Goal: Task Accomplishment & Management: Use online tool/utility

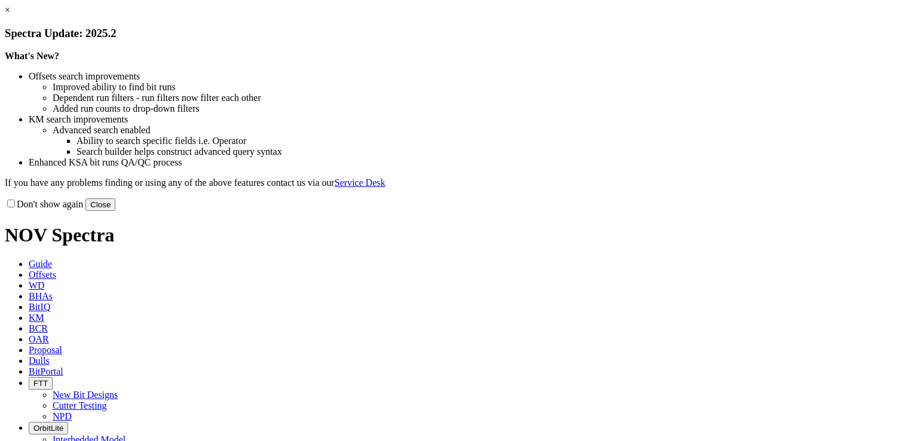
click at [115, 211] on button "Close" at bounding box center [100, 204] width 30 height 13
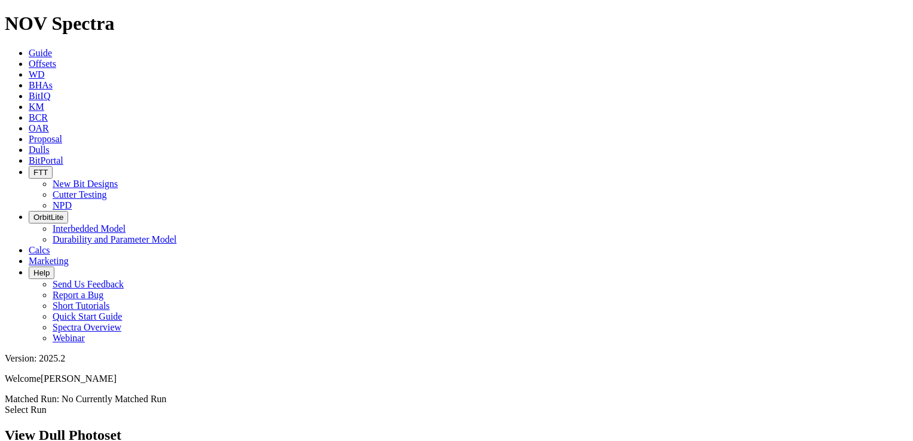
scroll to position [27, 0]
click at [47, 405] on link "Select Run" at bounding box center [26, 410] width 42 height 10
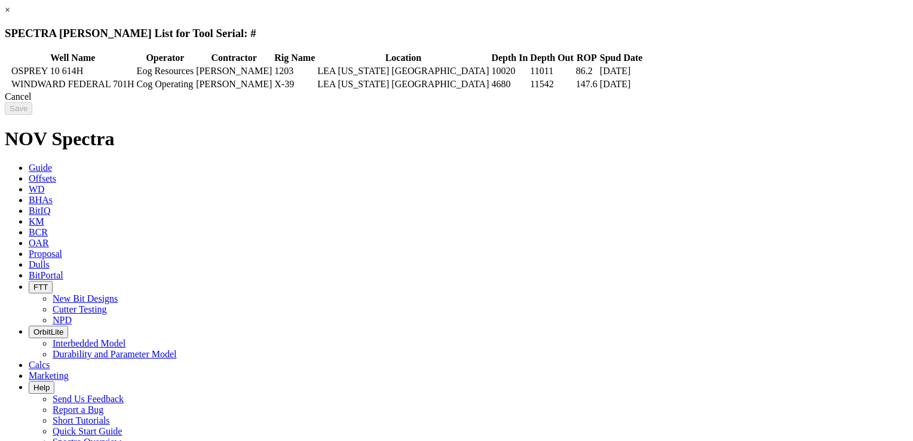
click at [723, 102] on div "Cancel" at bounding box center [457, 96] width 904 height 11
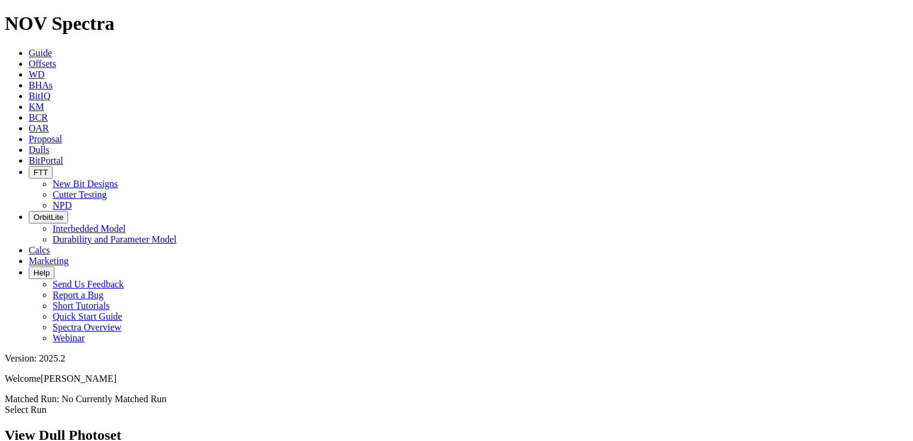
click at [5, 405] on icon at bounding box center [5, 410] width 0 height 10
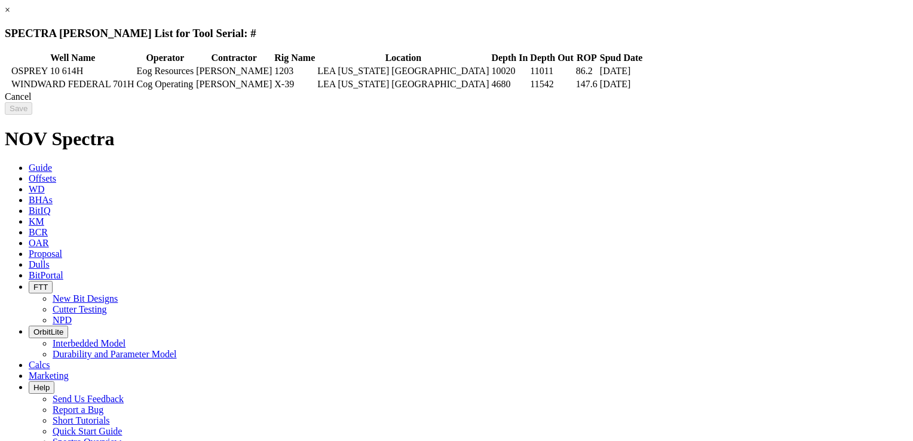
click at [727, 102] on div "Cancel" at bounding box center [457, 96] width 904 height 11
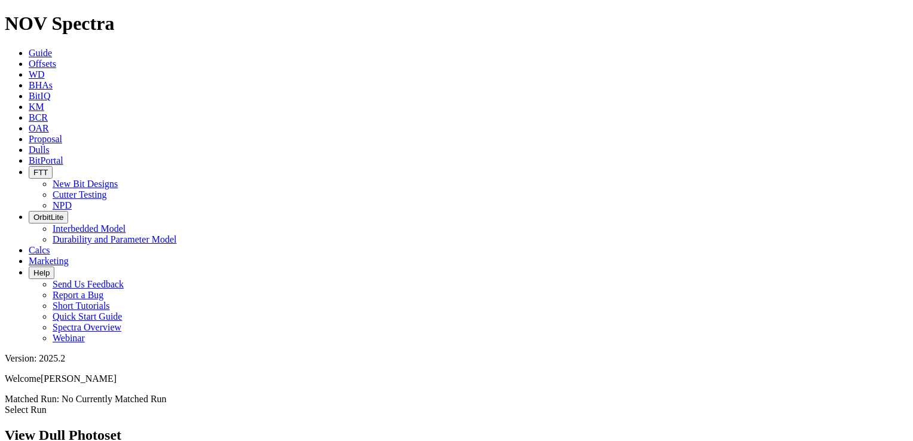
click at [47, 405] on link "Select Run" at bounding box center [26, 410] width 42 height 10
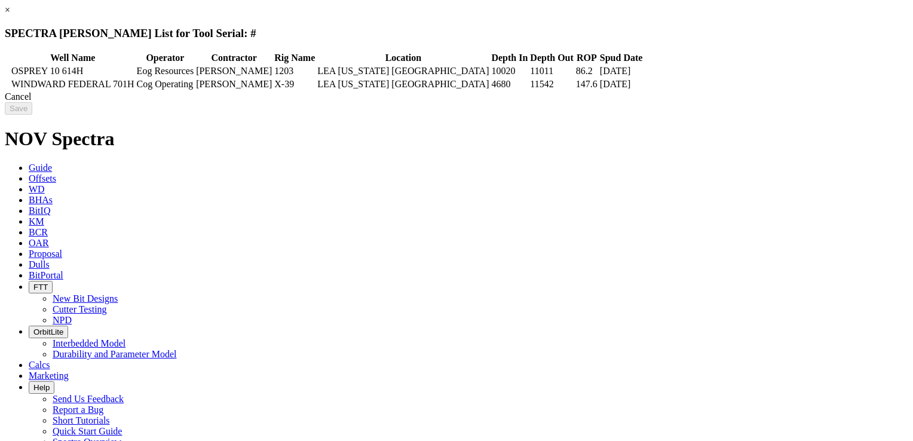
click at [711, 102] on div "Cancel" at bounding box center [457, 96] width 904 height 11
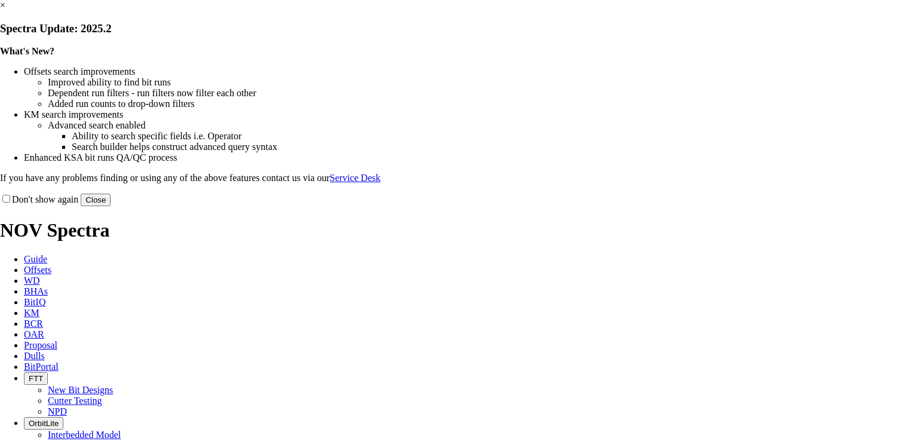
click at [111, 206] on button "Close" at bounding box center [96, 200] width 30 height 13
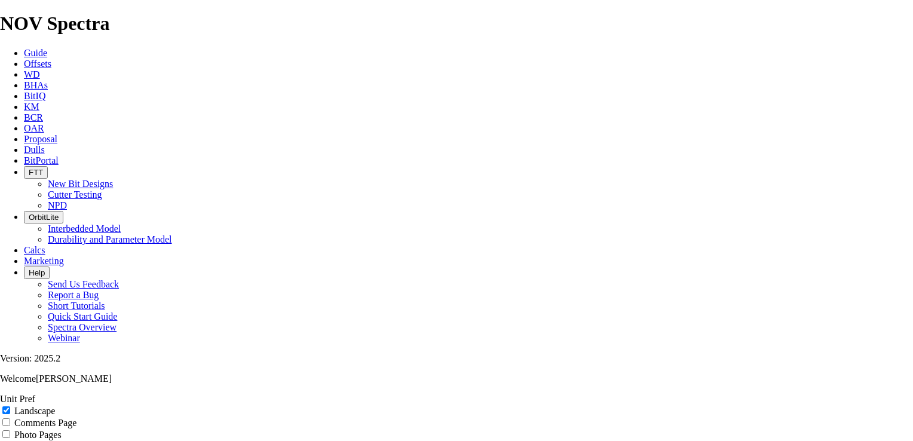
scroll to position [105, 0]
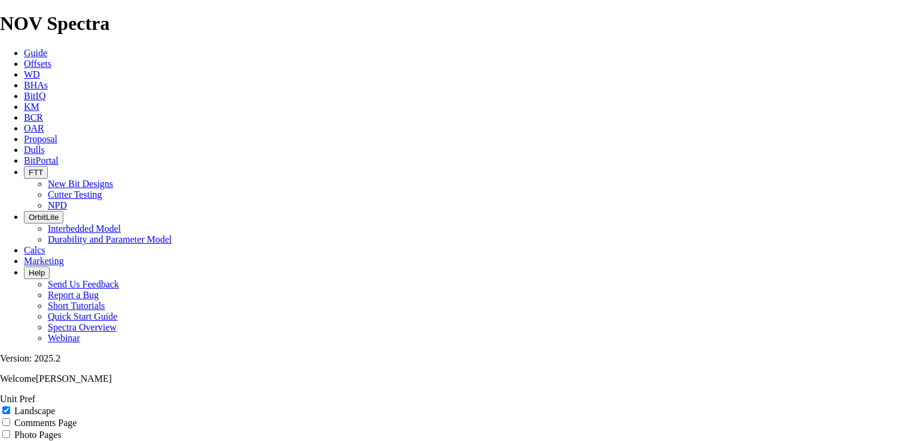
copy div "CORRAL 22-34 FED COM 107H"
click at [24, 59] on icon at bounding box center [24, 64] width 0 height 10
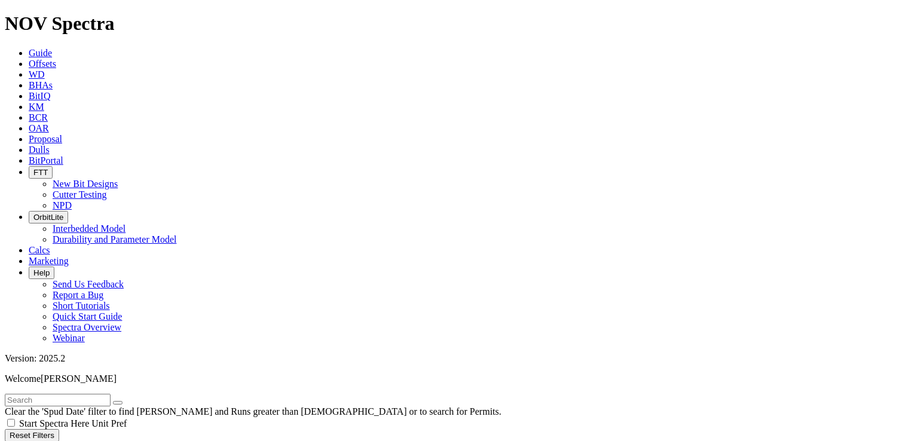
click at [111, 394] on input "text" at bounding box center [58, 400] width 106 height 13
paste input "CORRAL 22-34 FED COM 107H"
type input "CORRAL 22-34 FED COM 107H"
radio input "true"
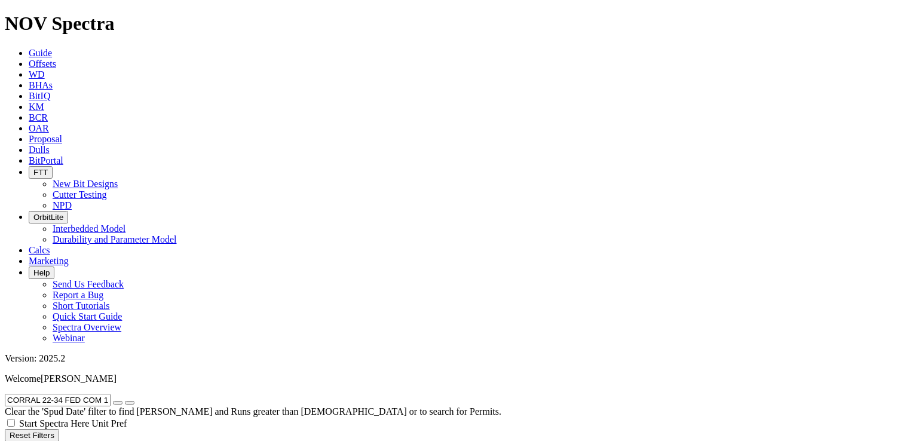
radio input "false"
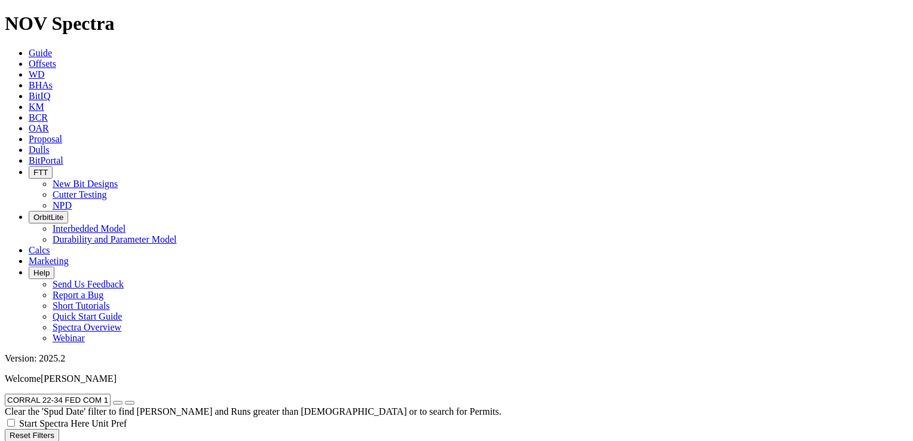
checkbox input "true"
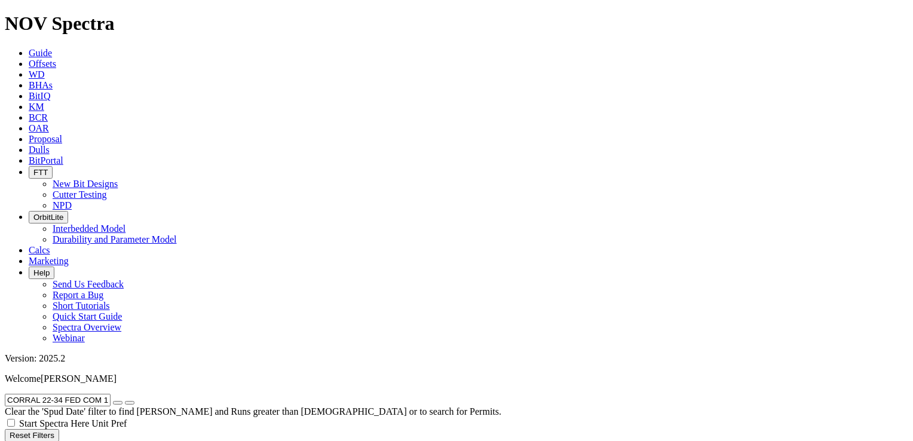
radio input "true"
radio input "false"
radio input "true"
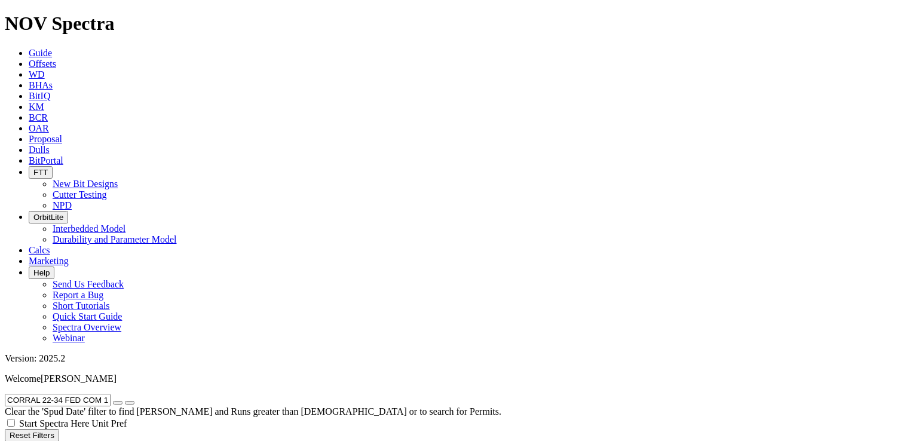
radio input "false"
type input "5"
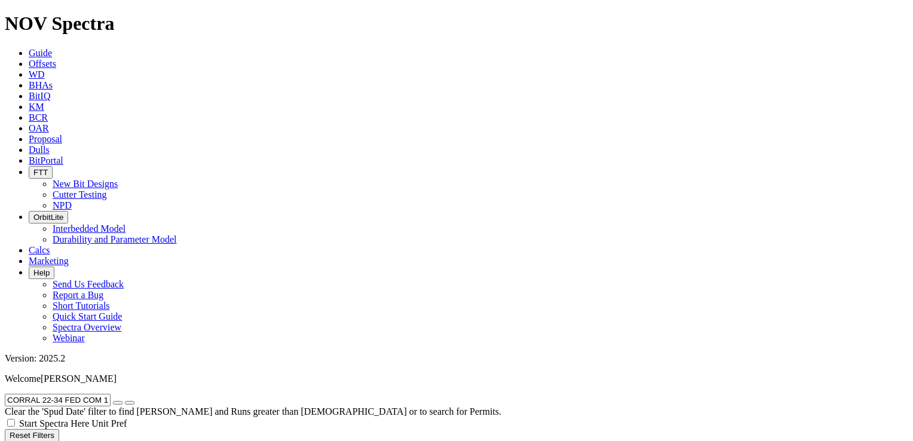
select select "8.75"
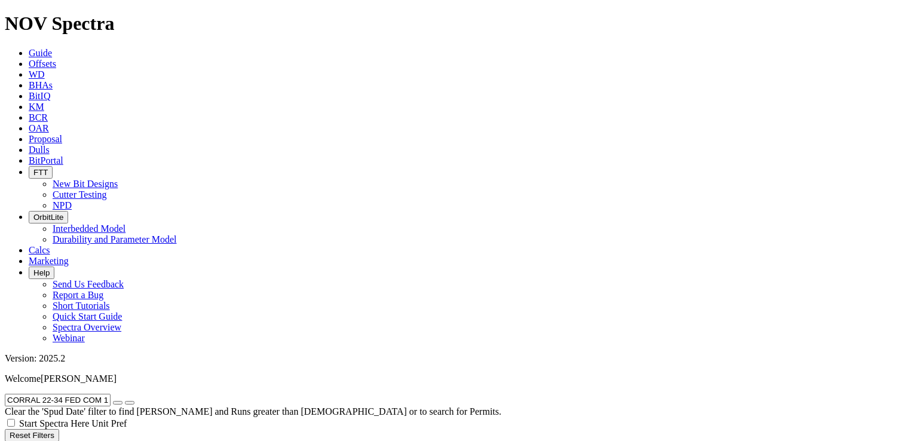
checkbox input "false"
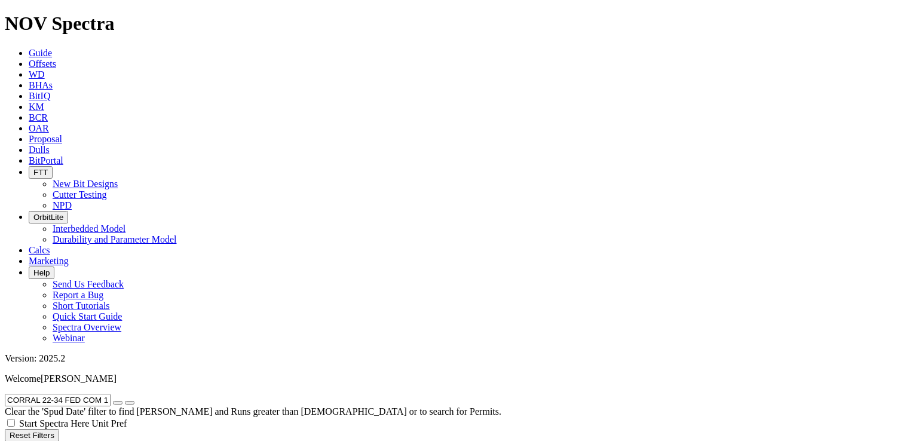
click at [118, 403] on icon "button" at bounding box center [118, 403] width 0 height 0
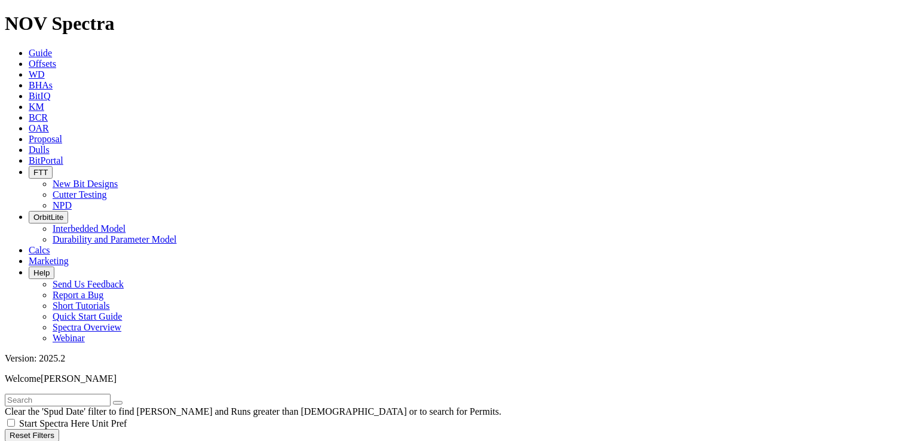
scroll to position [1135, 0]
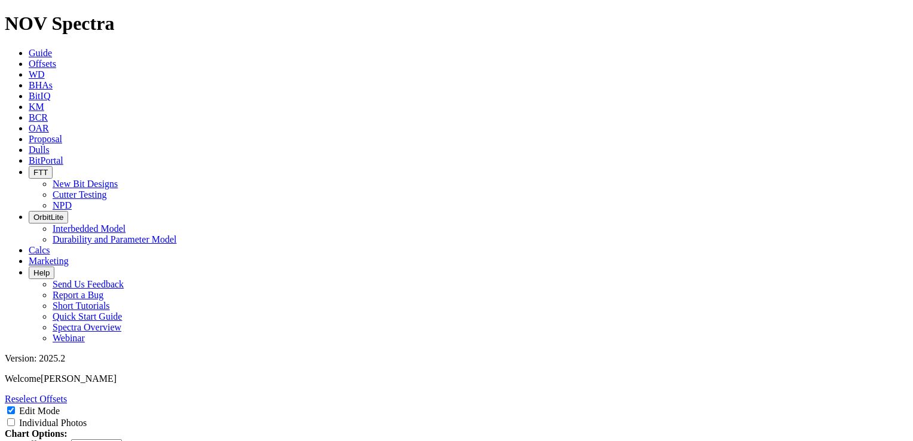
scroll to position [359, 0]
select select "number:3"
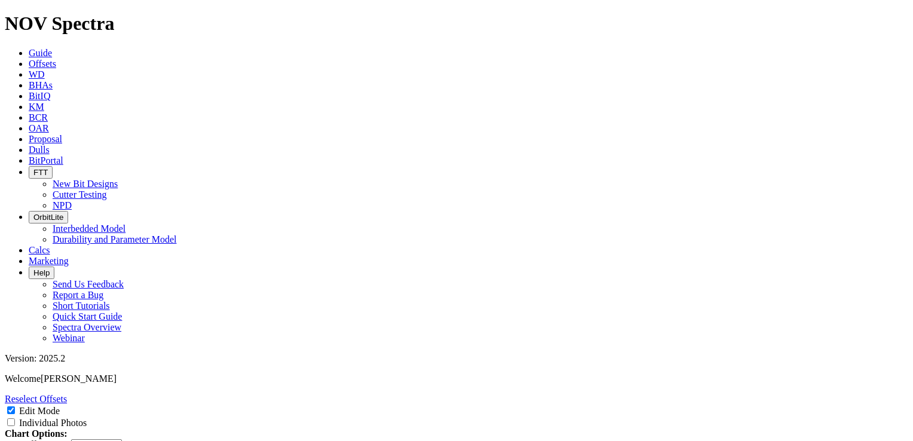
select select "number:7"
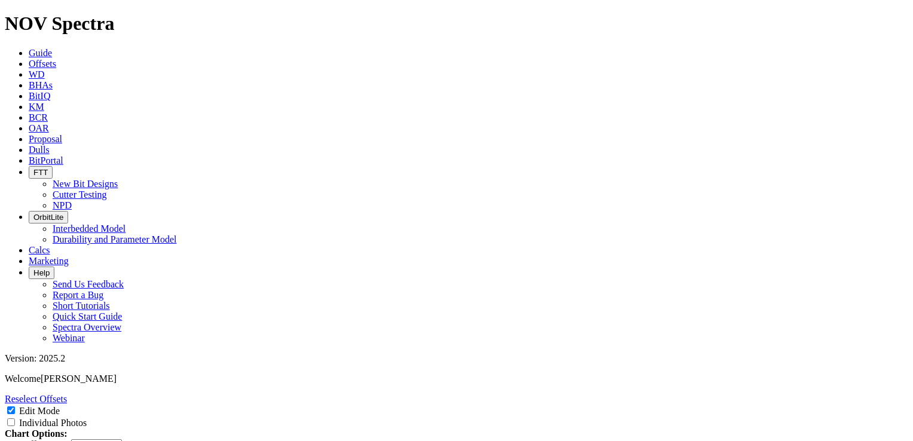
select select "string:RO"
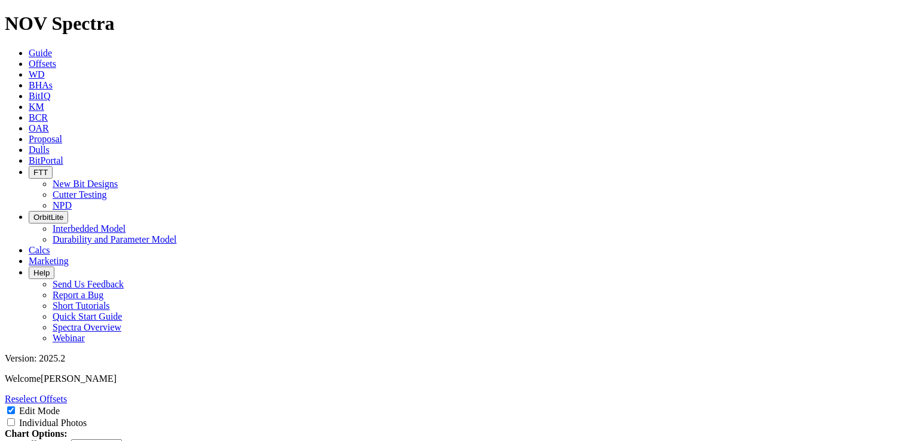
select select "string:S"
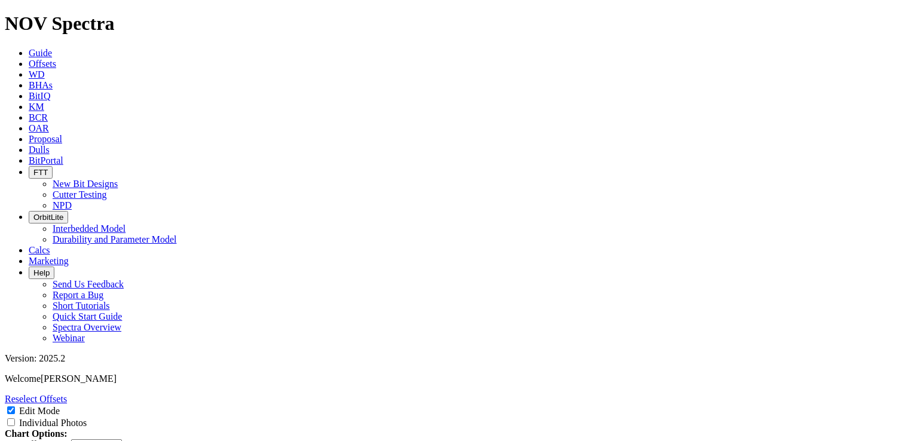
select select "string:X"
select select "string:I"
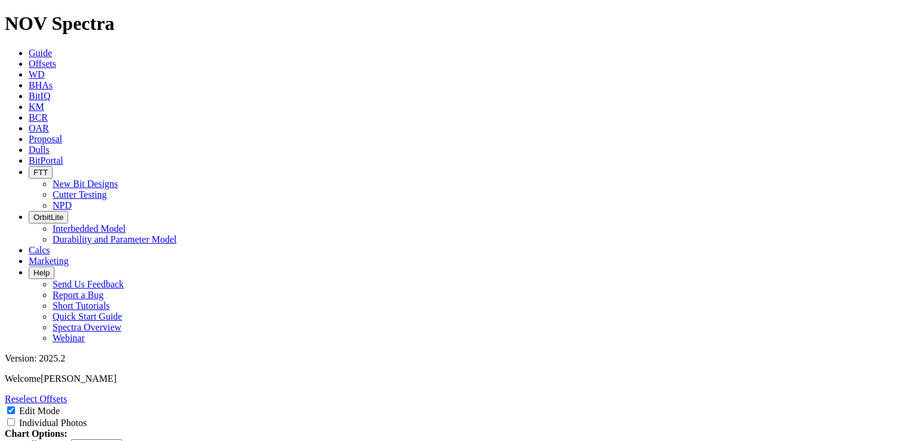
select select "string:I"
select select "string:CT"
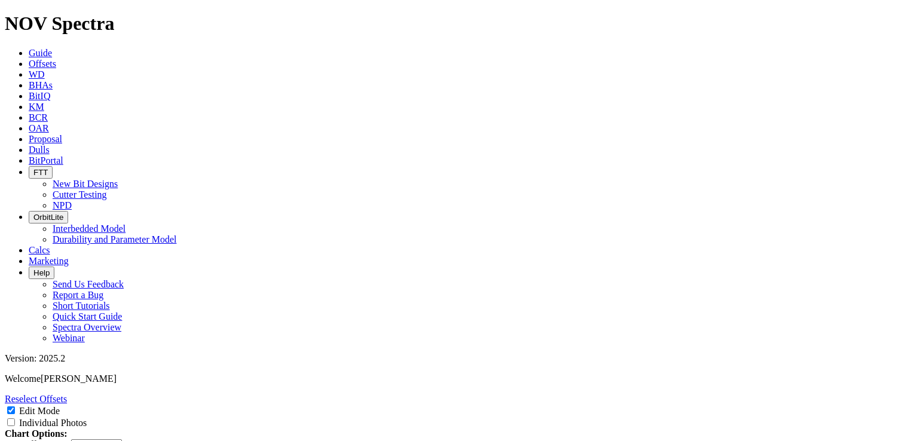
select select "string:CT"
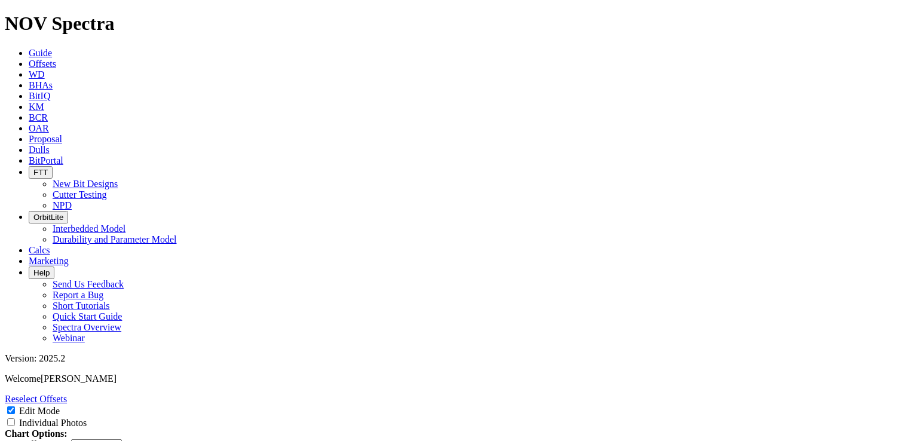
select select "Cutter"
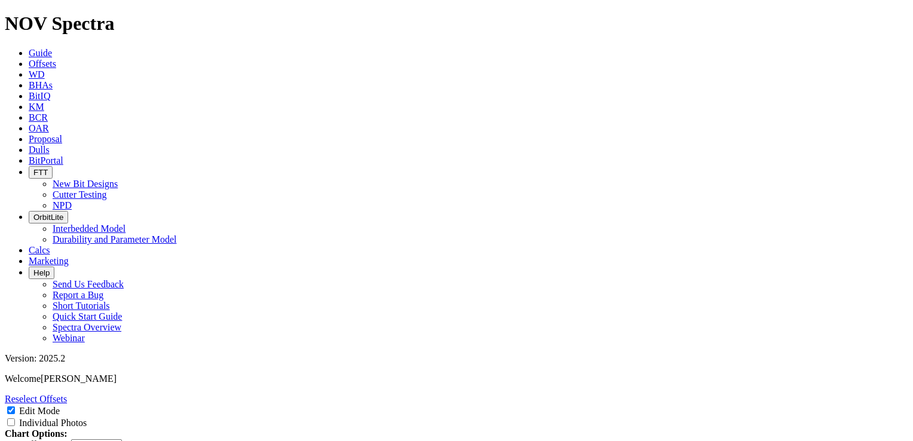
type input "1613 ET200"
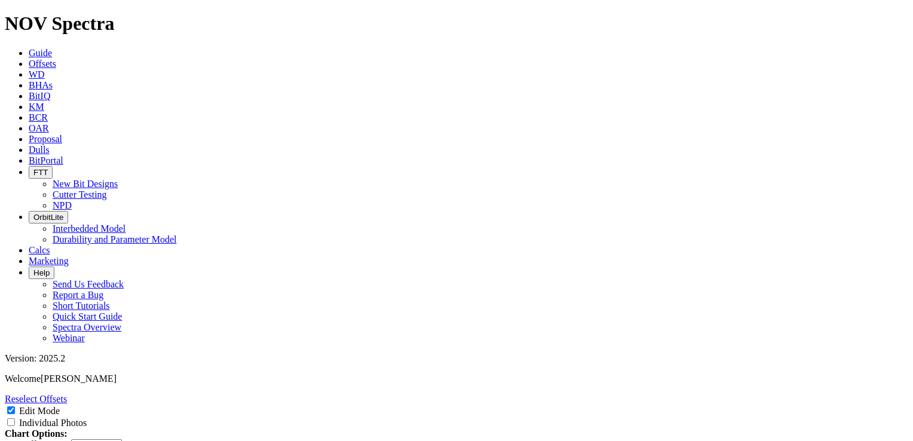
scroll to position [240, 0]
type textarea "Test full chainsaw ET200 3D IP"
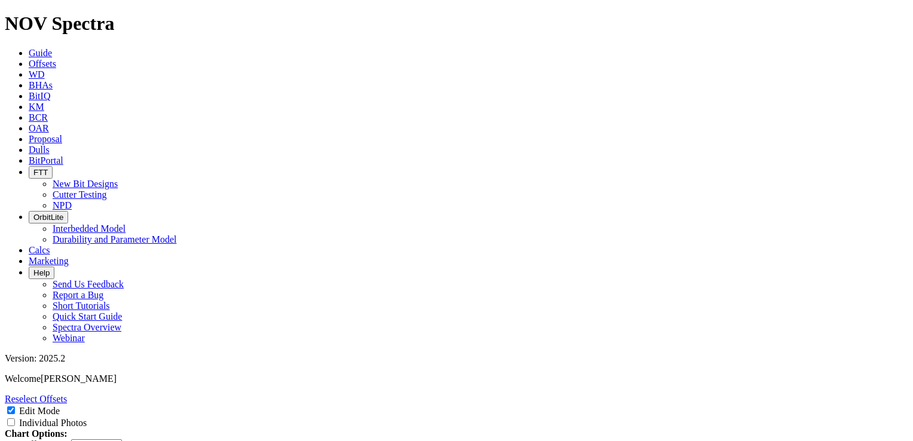
scroll to position [122, 0]
type textarea "Cone and nose came in great condition Shoulder RO"
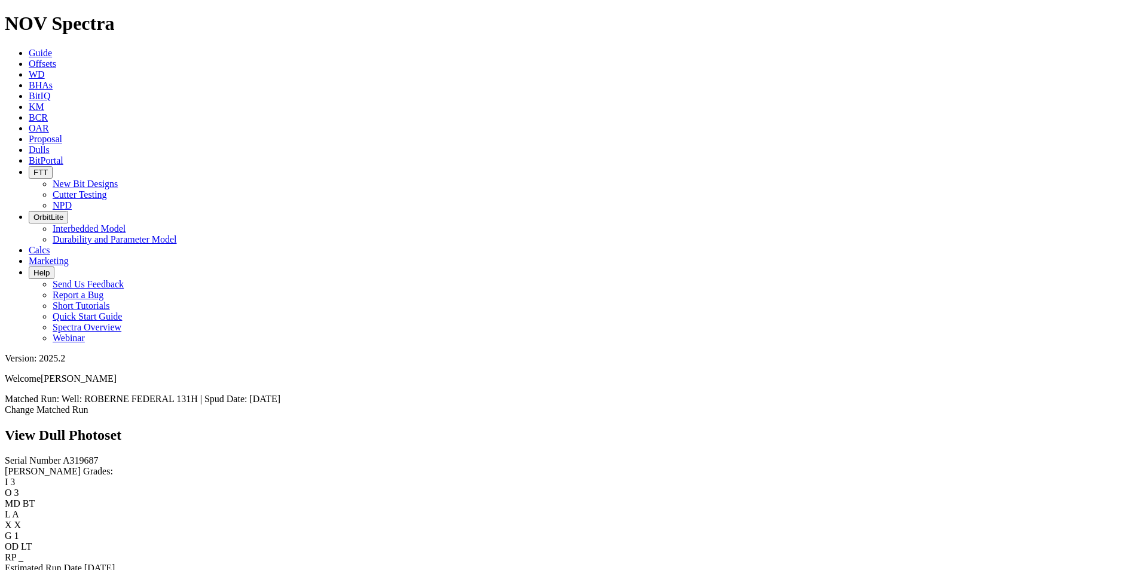
click at [76, 570] on link "Bit Condition Report" at bounding box center [45, 579] width 81 height 10
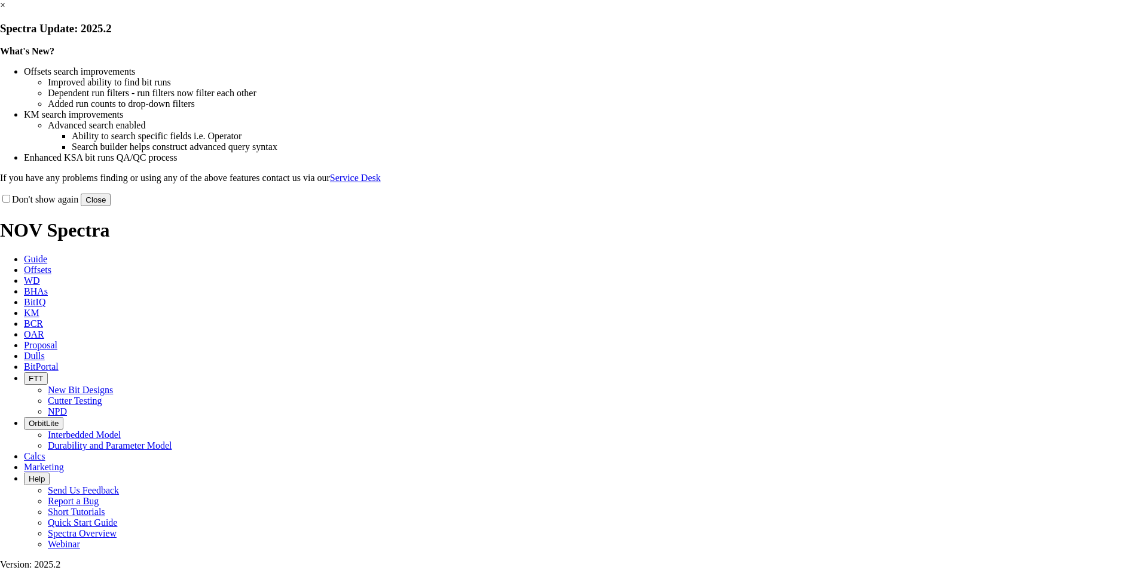
click at [111, 206] on button "Close" at bounding box center [96, 200] width 30 height 13
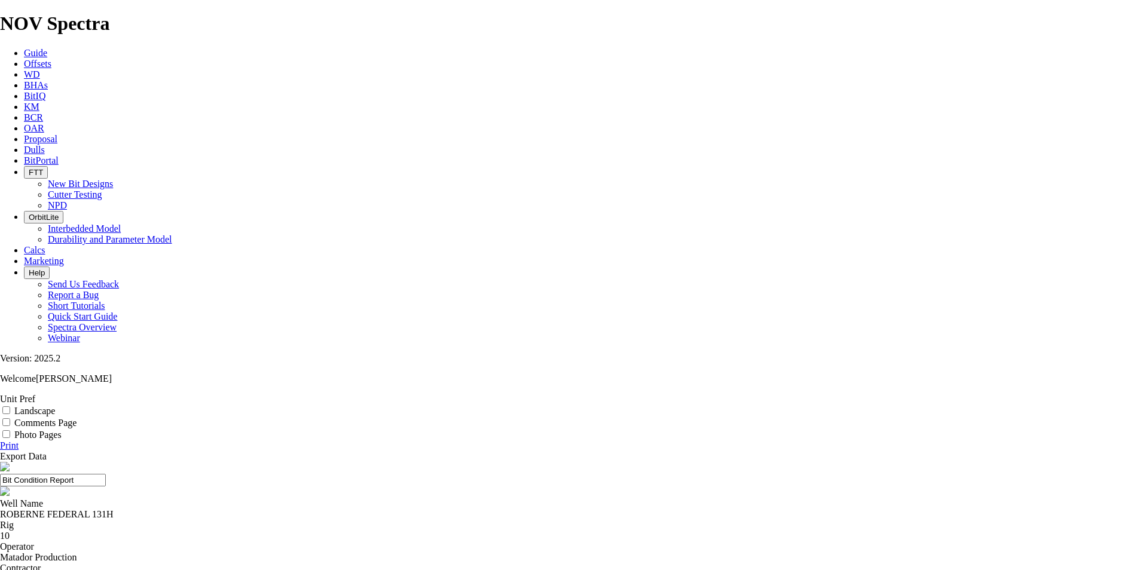
click at [429, 509] on div "ROBERNE FEDERAL 131H" at bounding box center [571, 514] width 1143 height 11
copy div "ROBERNE FEDERAL 131H"
click at [24, 59] on icon at bounding box center [24, 64] width 0 height 10
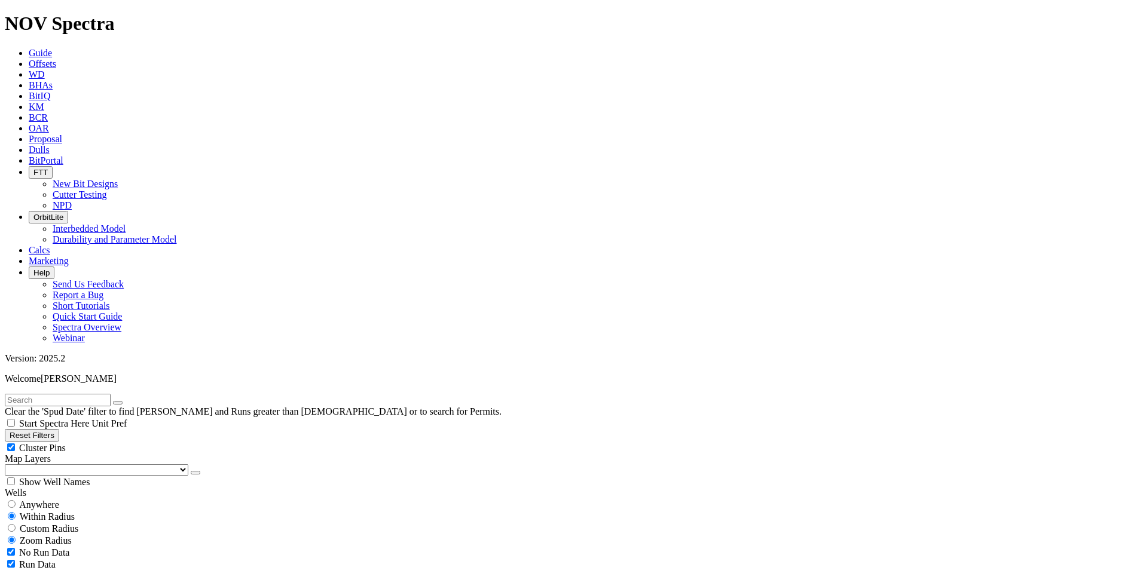
click at [111, 394] on input "text" at bounding box center [58, 400] width 106 height 13
paste input "ROBERNE FEDERAL 131H"
type input "ROBERNE FEDERAL 131H"
click at [57, 464] on select "US Counties Alberta, CA Townships British Columbia, CA Townships British Columb…" at bounding box center [97, 469] width 184 height 11
click at [9, 464] on select "US Counties Alberta, CA Townships British Columbia, CA Townships British Columb…" at bounding box center [97, 469] width 184 height 11
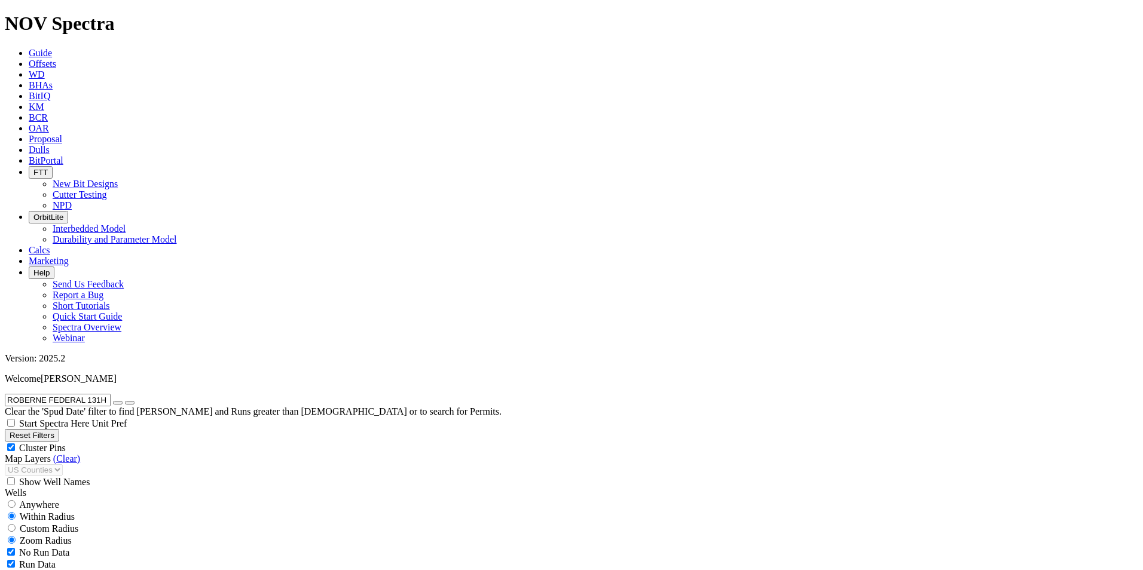
click at [120, 476] on div "Show Well Names" at bounding box center [571, 482] width 1133 height 12
checkbox input "true"
click at [36, 500] on span "Anywhere" at bounding box center [39, 505] width 40 height 10
radio input "true"
radio input "false"
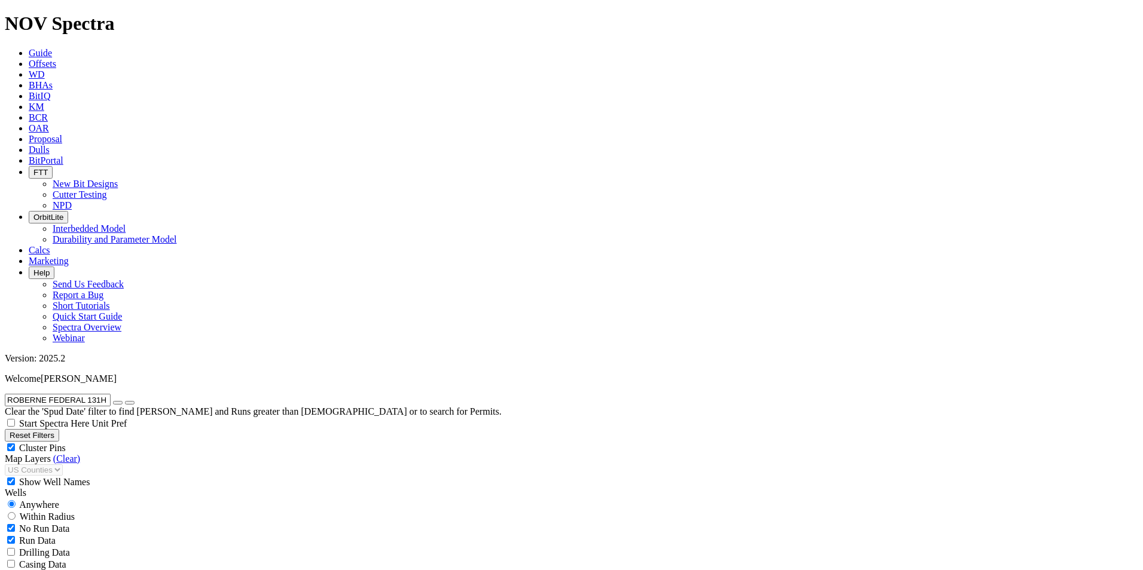
radio input "false"
radio input "true"
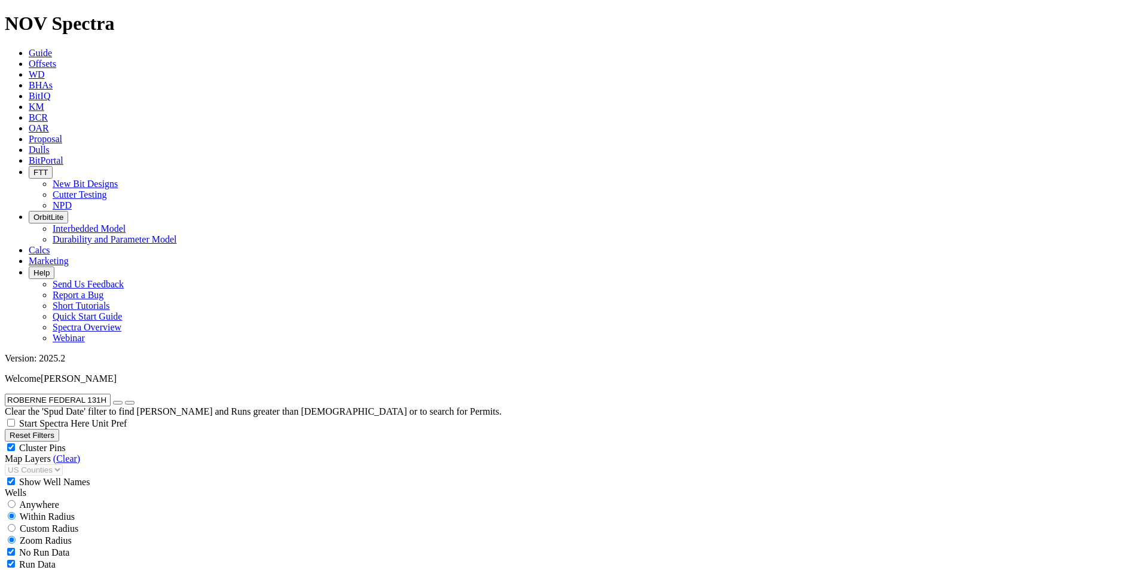
click at [41, 499] on div "Anywhere" at bounding box center [571, 505] width 1133 height 12
radio input "true"
radio input "false"
click at [123, 510] on div "Within Radius" at bounding box center [571, 516] width 1133 height 12
radio input "false"
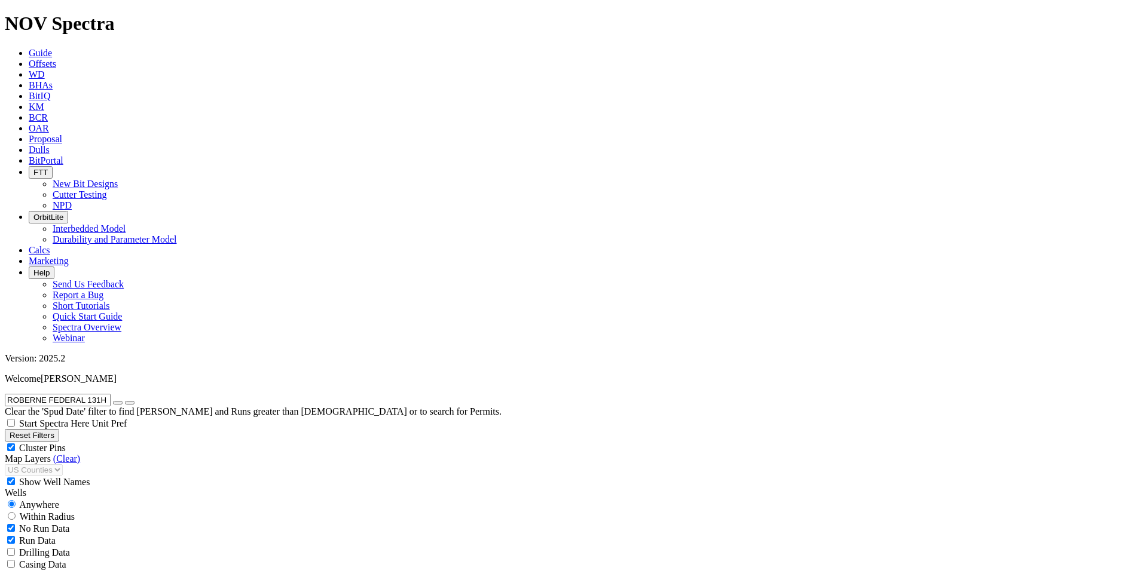
radio input "true"
click at [42, 524] on span "Custom Radius" at bounding box center [49, 529] width 59 height 10
radio input "true"
radio input "false"
click at [63, 546] on input "number" at bounding box center [58, 552] width 106 height 13
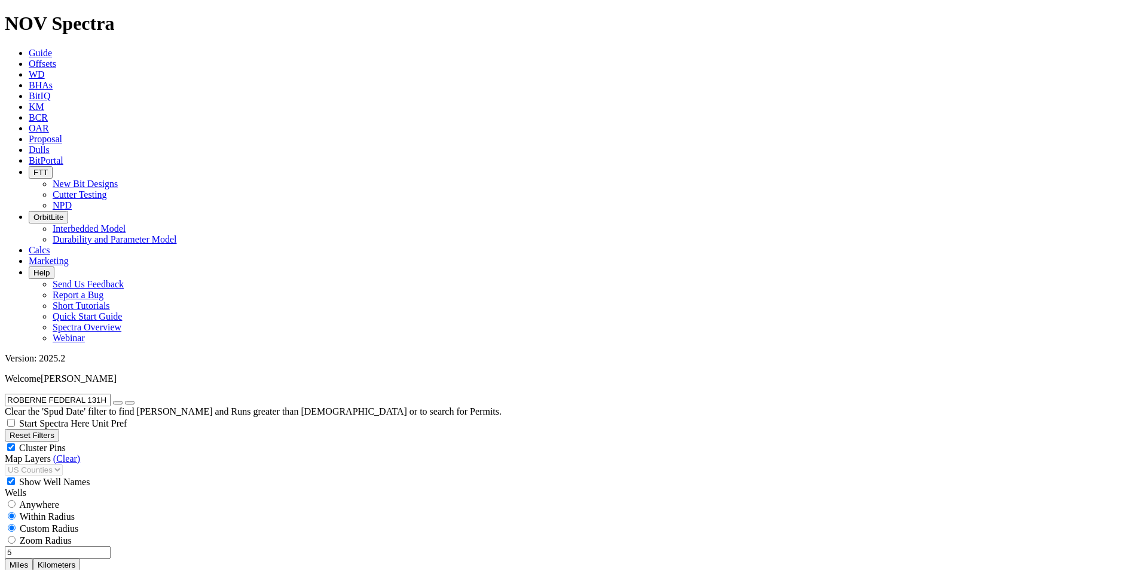
type input "5"
click at [33, 559] on button "Miles" at bounding box center [19, 565] width 28 height 13
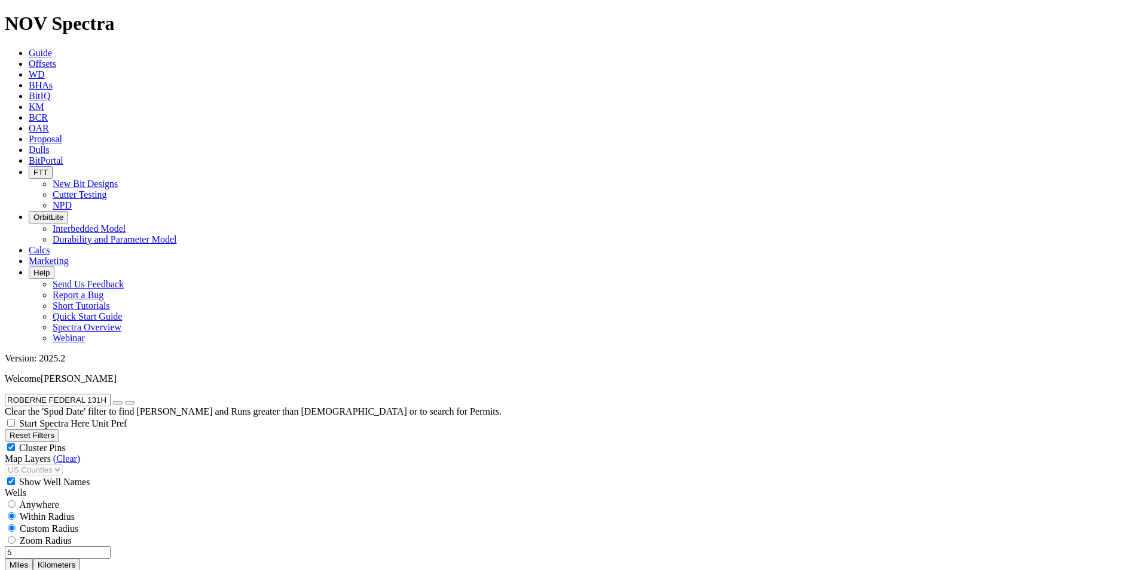
select select "12.25"
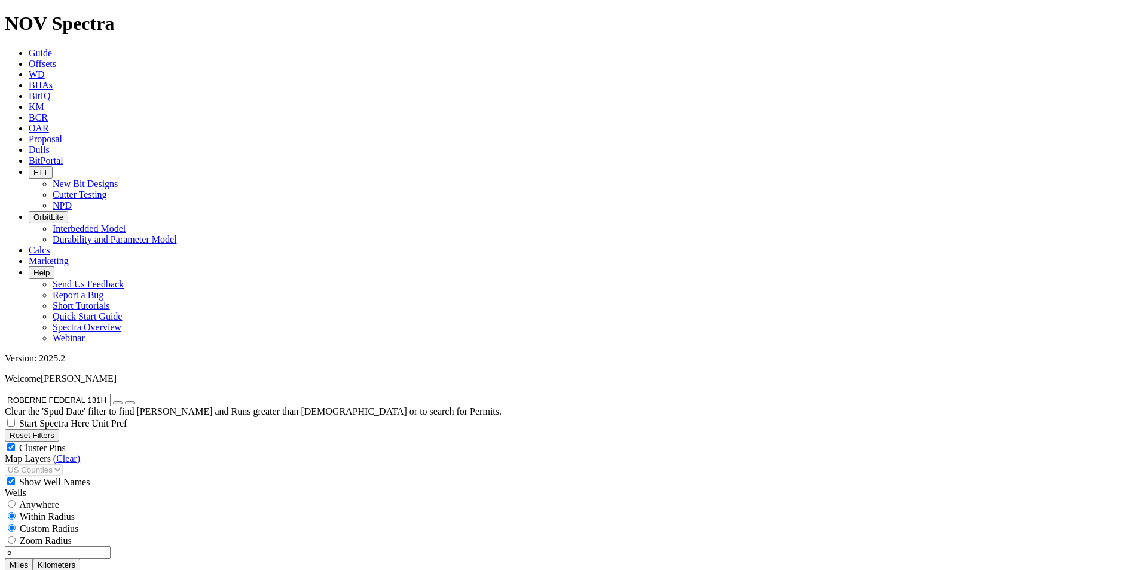
checkbox input "false"
select select "? number:12.25 ?"
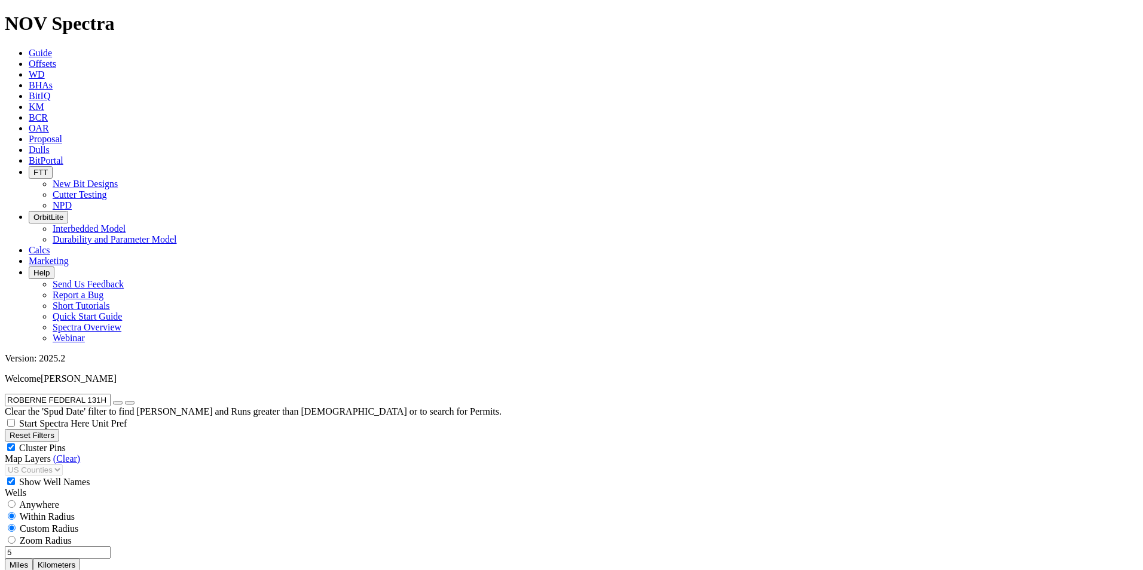
click at [77, 394] on input "ROBERNE FEDERAL 131H" at bounding box center [58, 400] width 106 height 13
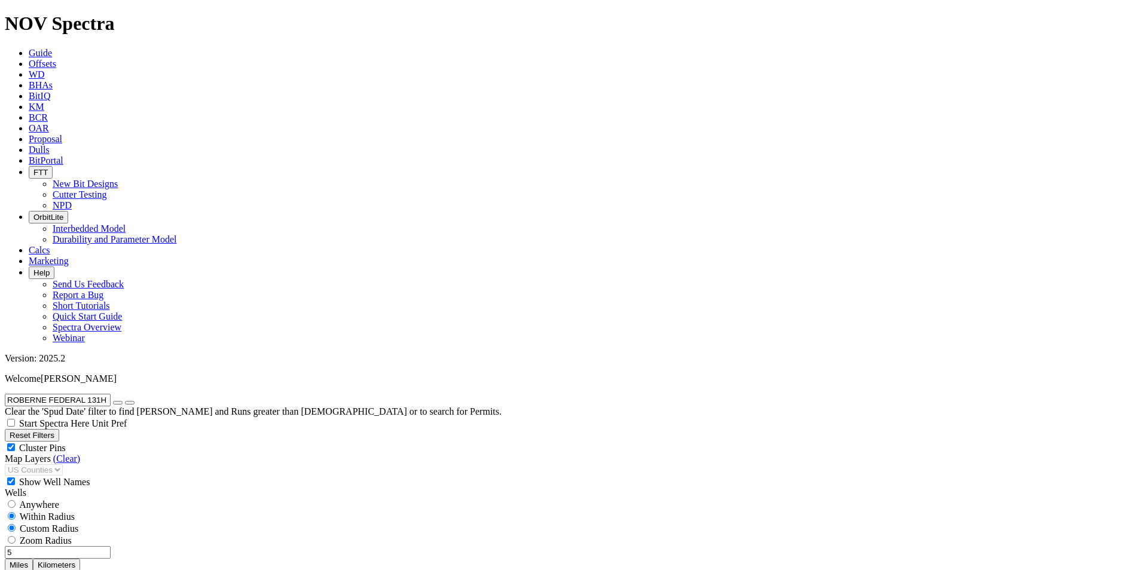
click at [77, 394] on input "ROBERNE FEDERAL 131H" at bounding box center [58, 400] width 106 height 13
select select
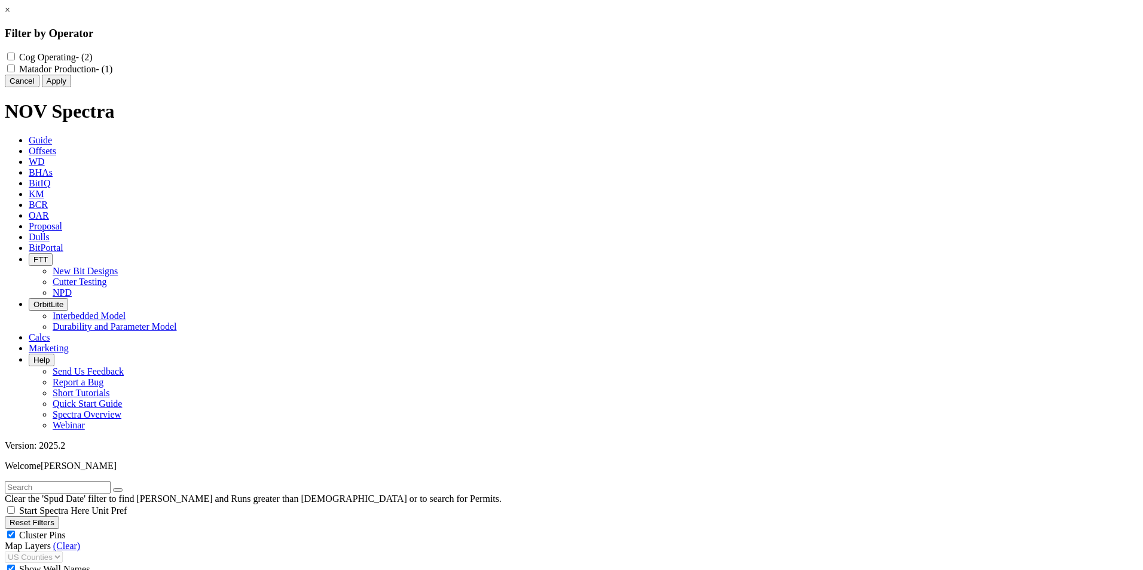
click at [39, 87] on button "Cancel" at bounding box center [22, 81] width 35 height 13
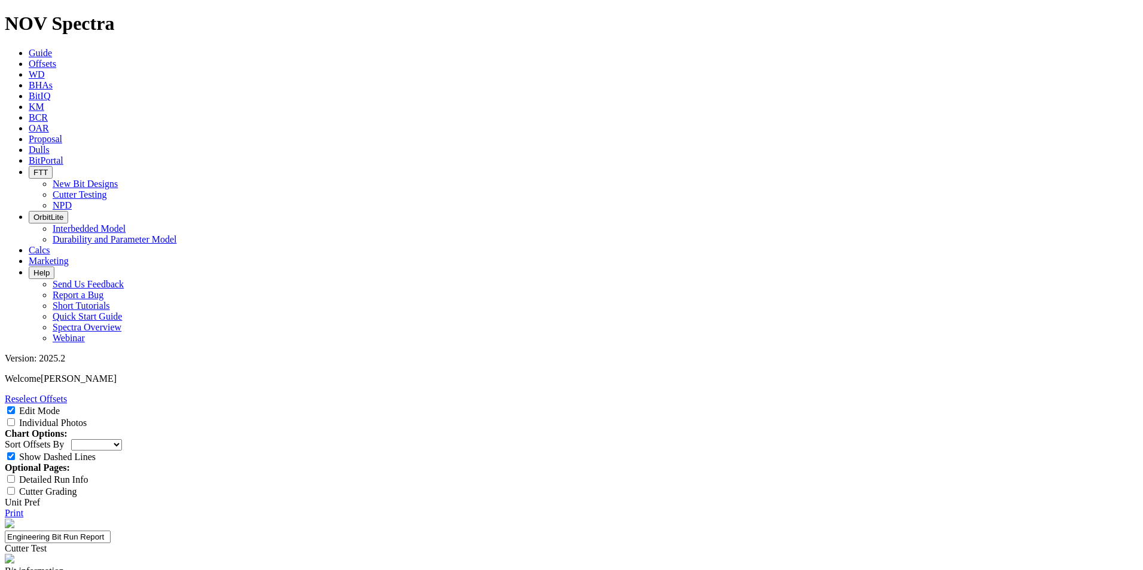
select select "Cutter"
select select "number:3"
select select "number:7"
select select "string:RO"
select select "string:S"
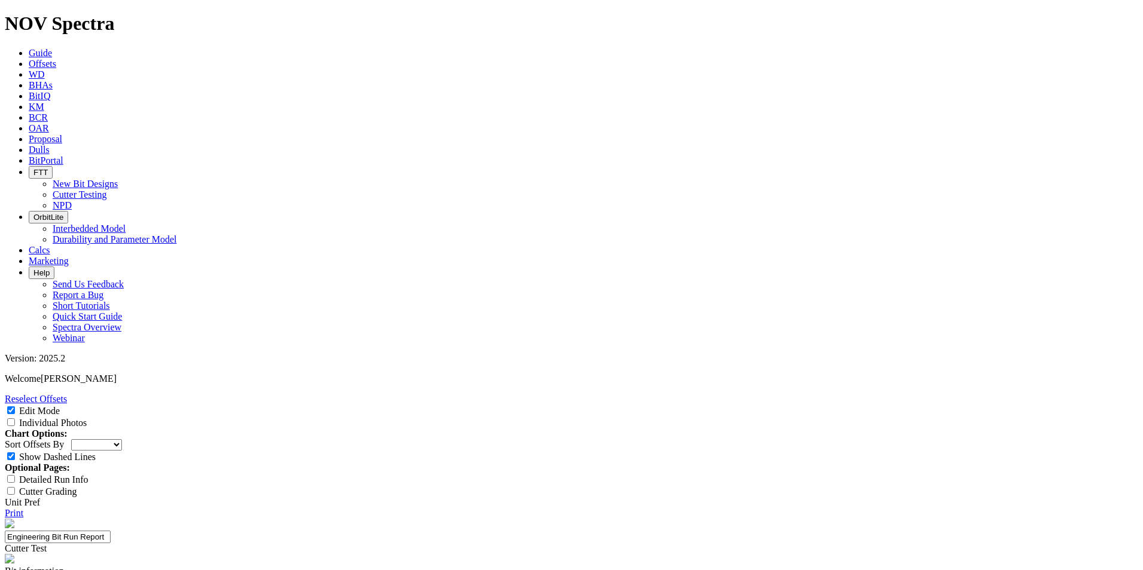
select select "string:X"
select select "string:CT"
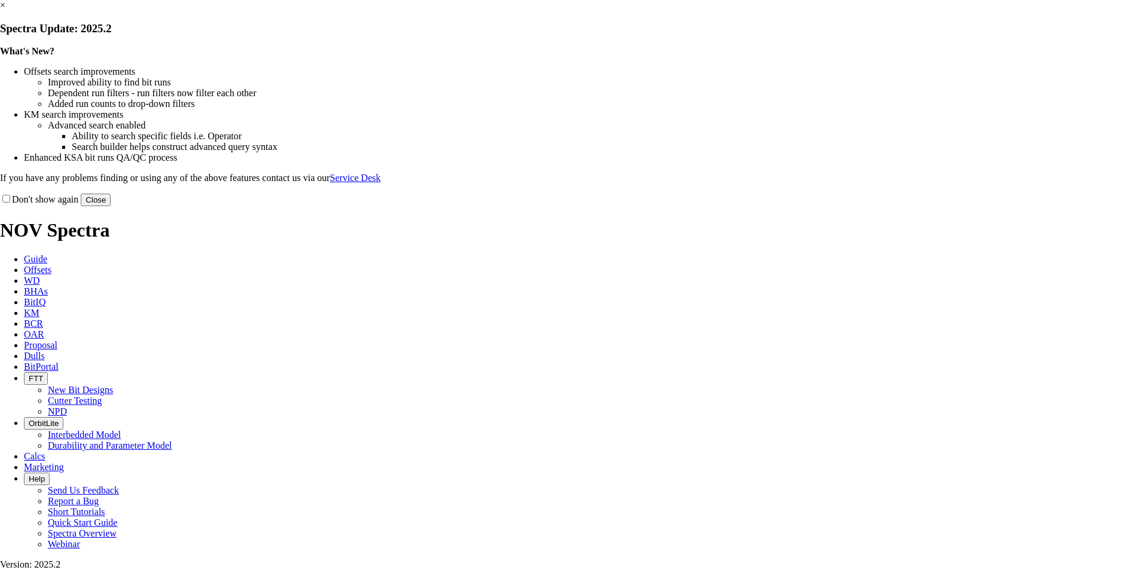
click at [111, 206] on button "Close" at bounding box center [96, 200] width 30 height 13
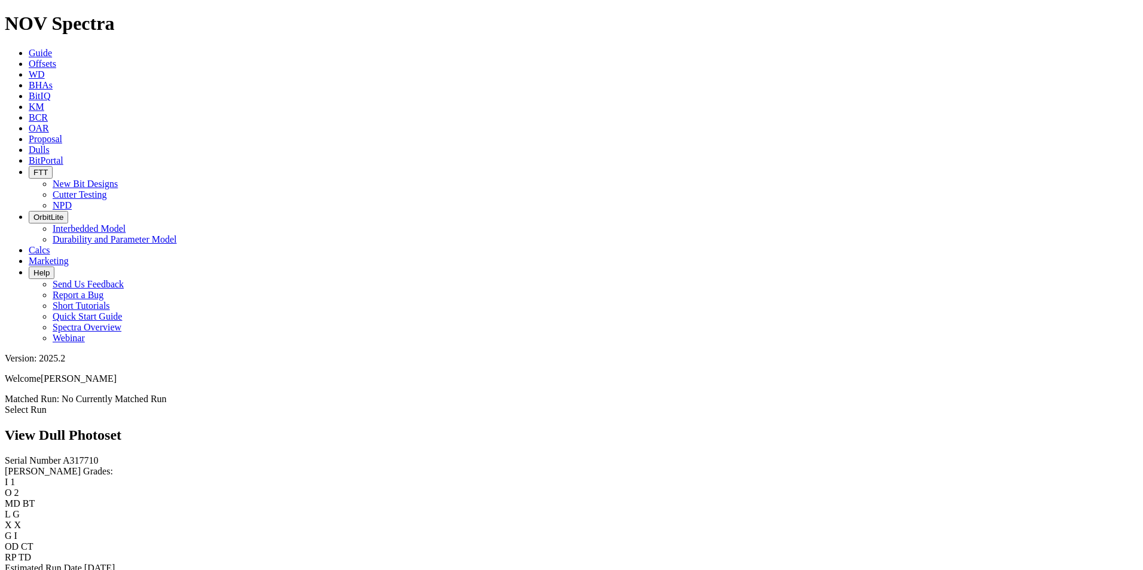
scroll to position [27, 0]
